Goal: Information Seeking & Learning: Learn about a topic

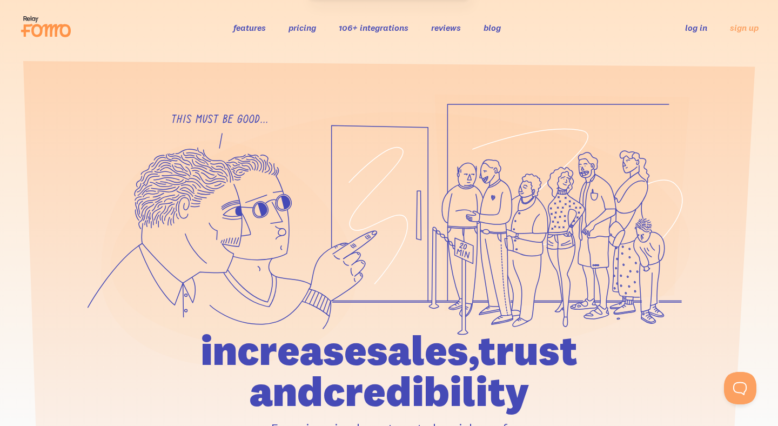
click at [294, 24] on link "pricing" at bounding box center [303, 27] width 28 height 11
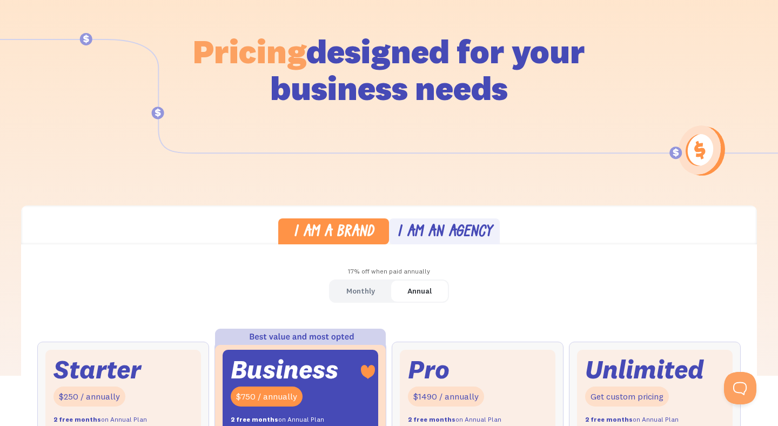
scroll to position [286, 0]
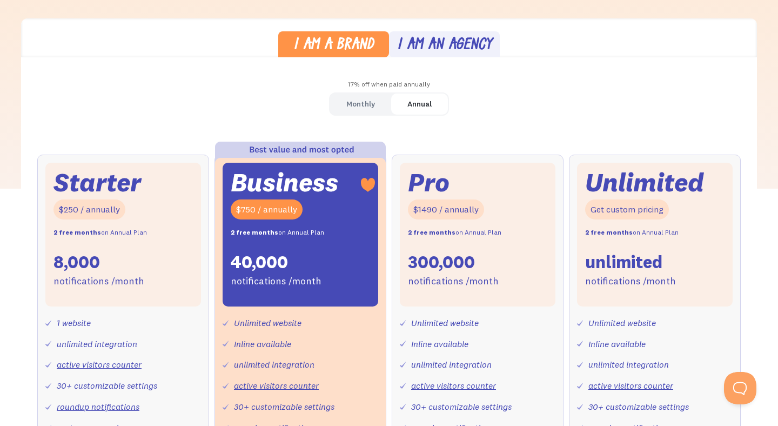
click at [336, 117] on div "Monthly Annual Starter $25 / month 8,000 notifications /month 1 website unlimit…" at bounding box center [389, 340] width 736 height 497
click at [355, 104] on div "Monthly" at bounding box center [360, 104] width 29 height 16
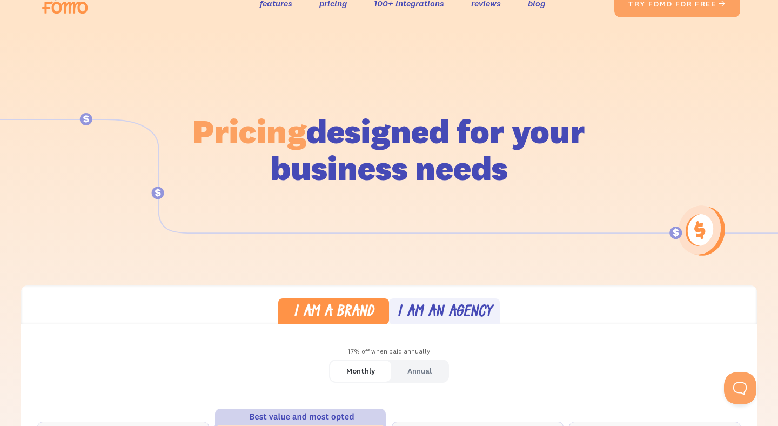
scroll to position [0, 0]
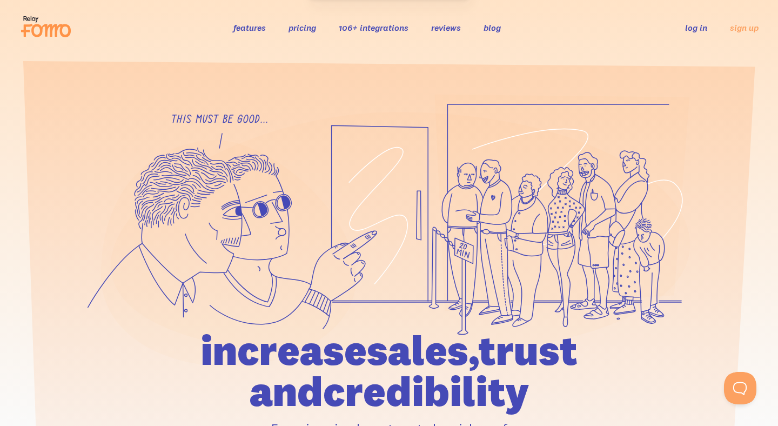
click at [316, 26] on link "pricing" at bounding box center [303, 27] width 28 height 11
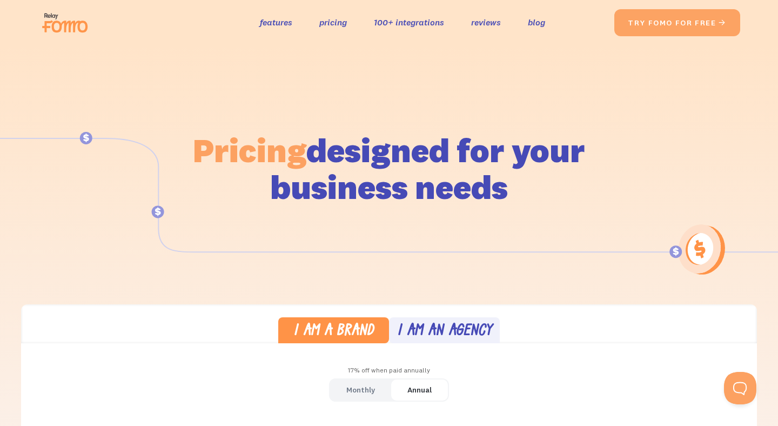
scroll to position [151, 0]
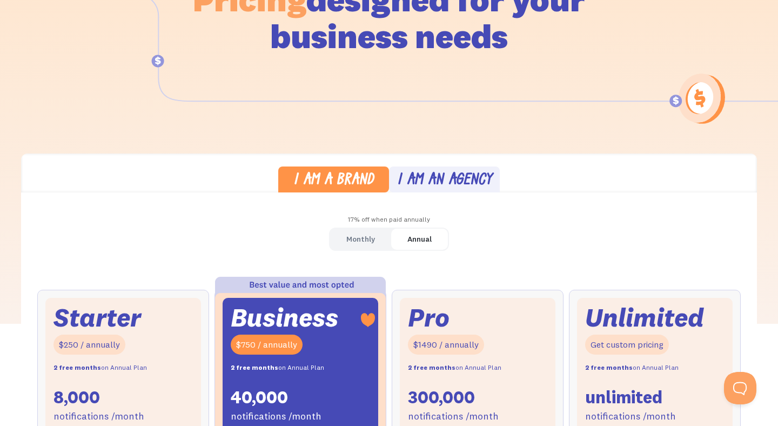
click at [366, 243] on div "Monthly" at bounding box center [360, 239] width 29 height 16
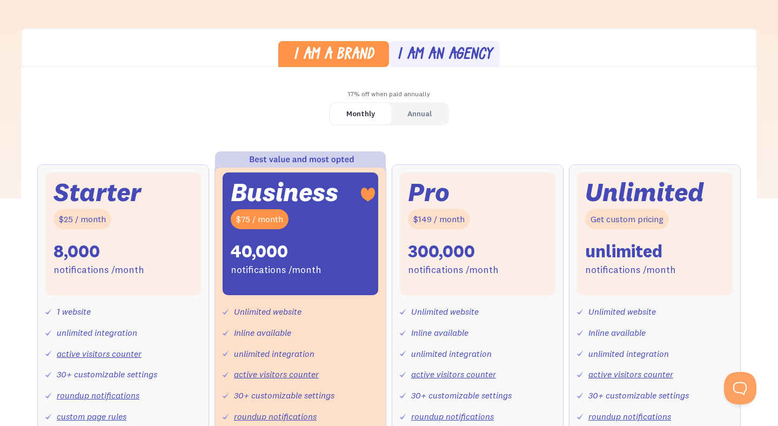
scroll to position [361, 0]
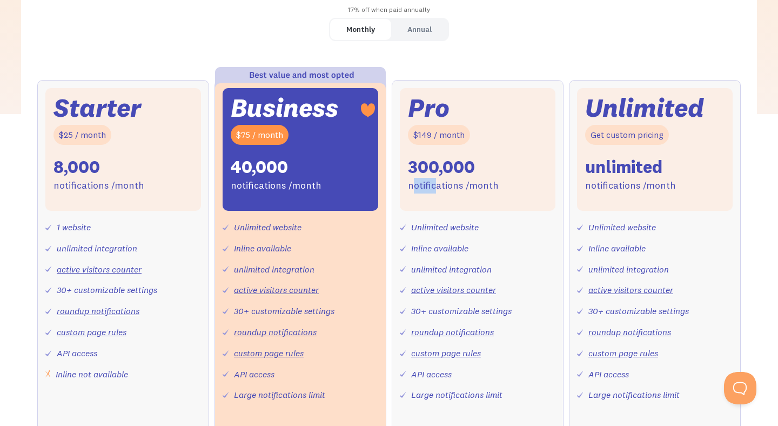
drag, startPoint x: 415, startPoint y: 189, endPoint x: 453, endPoint y: 189, distance: 37.8
click at [452, 189] on div "notifications /month" at bounding box center [453, 186] width 91 height 16
click at [453, 190] on div "notifications /month" at bounding box center [453, 186] width 91 height 16
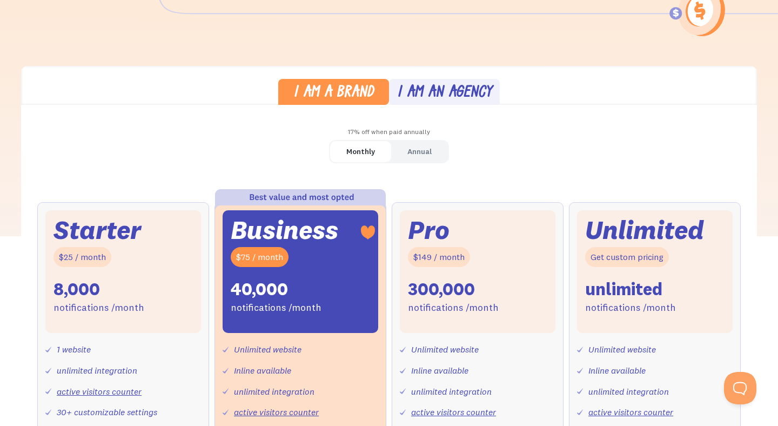
scroll to position [0, 0]
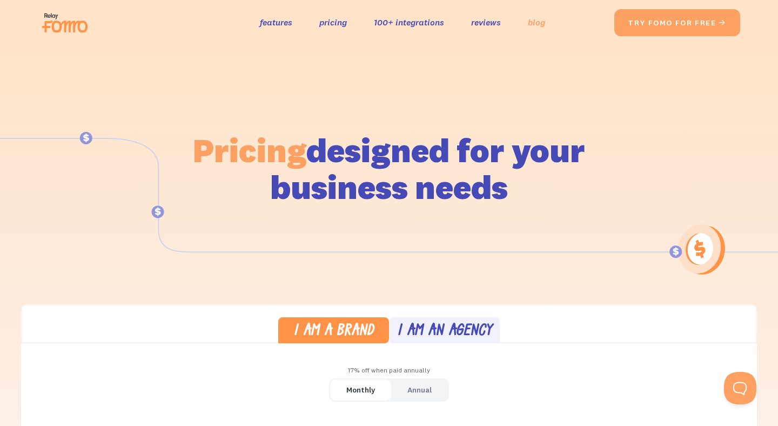
click at [536, 22] on link "blog" at bounding box center [536, 23] width 17 height 16
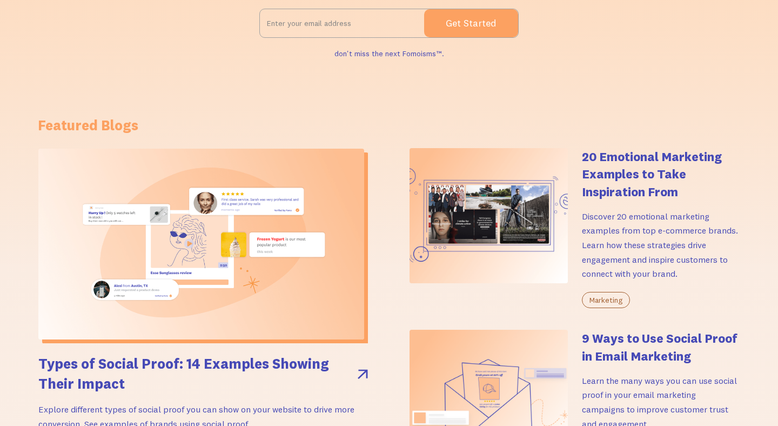
scroll to position [220, 0]
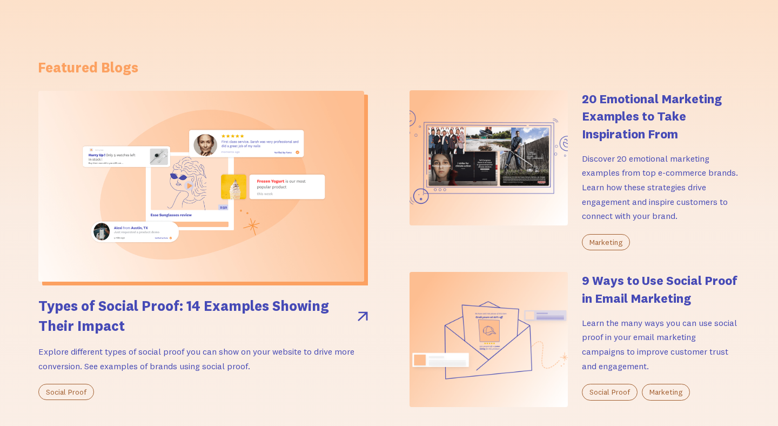
click at [384, 94] on div "Types of Social Proof: 14 Examples Showing Their Impact Explore different types…" at bounding box center [389, 259] width 703 height 338
